Goal: Navigation & Orientation: Understand site structure

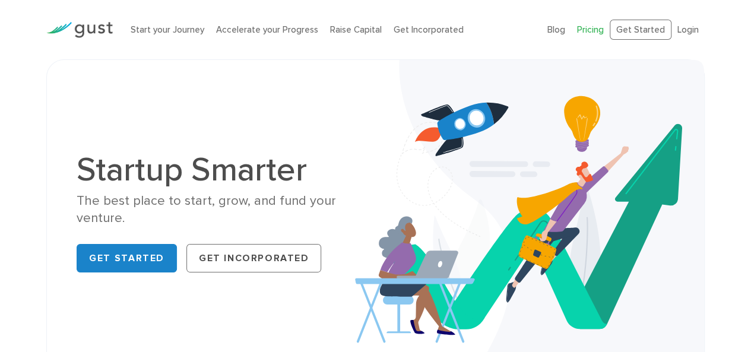
click at [586, 27] on link "Pricing" at bounding box center [590, 29] width 27 height 11
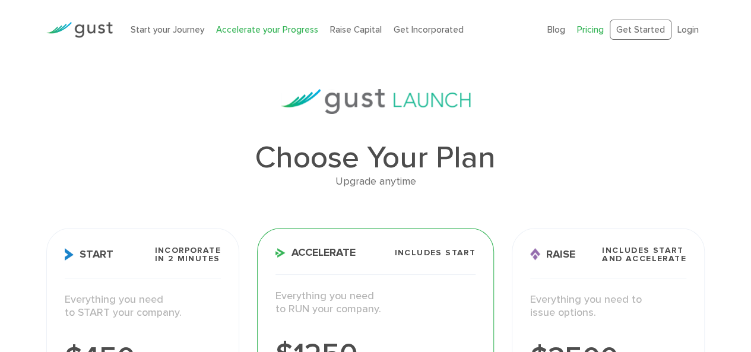
click at [246, 31] on link "Accelerate your Progress" at bounding box center [267, 29] width 102 height 11
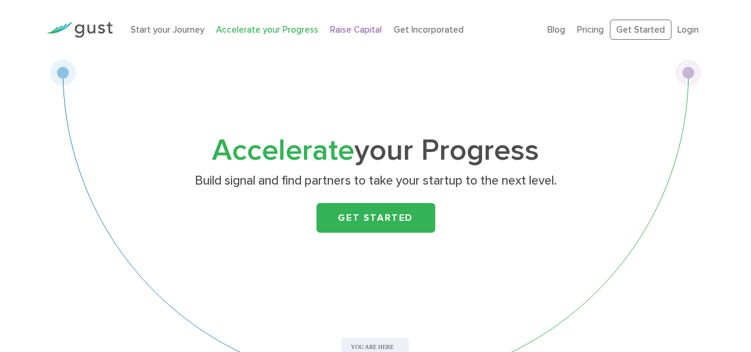
click at [342, 30] on link "Raise Capital" at bounding box center [356, 29] width 52 height 11
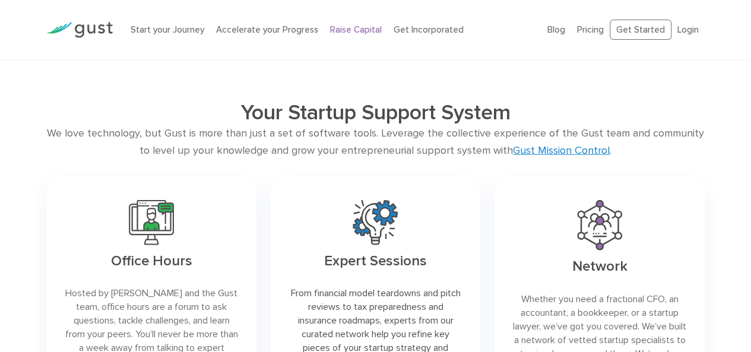
scroll to position [1780, 0]
